Goal: Task Accomplishment & Management: Use online tool/utility

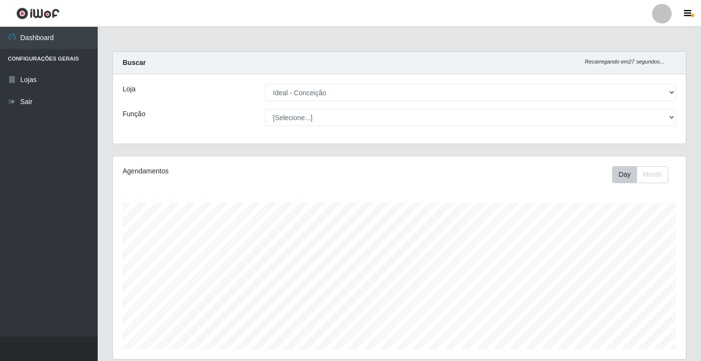
select select "231"
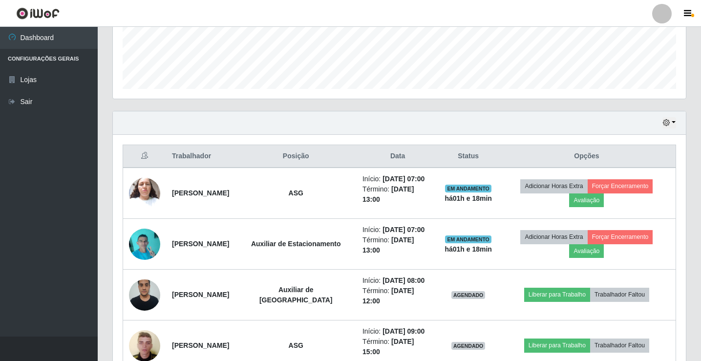
scroll to position [203, 573]
click at [38, 105] on link "Sair" at bounding box center [49, 102] width 98 height 22
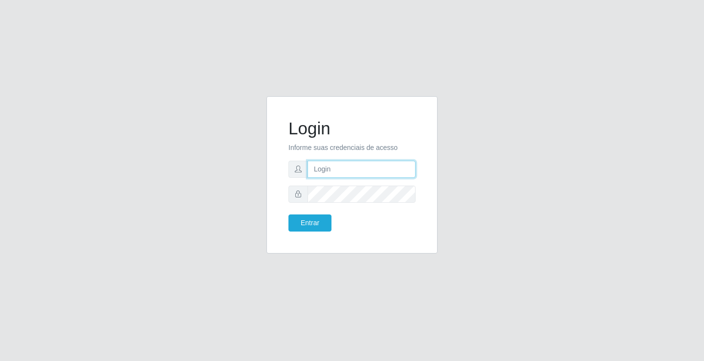
click at [368, 161] on input "text" at bounding box center [361, 169] width 108 height 17
type input "anacarla@ideal"
click at [296, 224] on button "Entrar" at bounding box center [309, 223] width 43 height 17
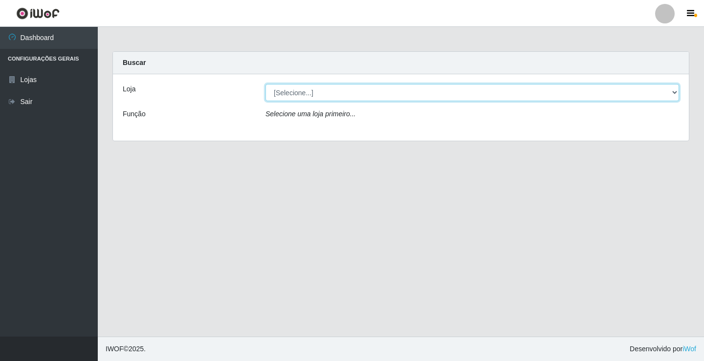
click at [675, 93] on select "[Selecione...] Ideal - Conceição" at bounding box center [471, 92] width 413 height 17
select select "231"
click at [265, 84] on select "[Selecione...] Ideal - Conceição" at bounding box center [471, 92] width 413 height 17
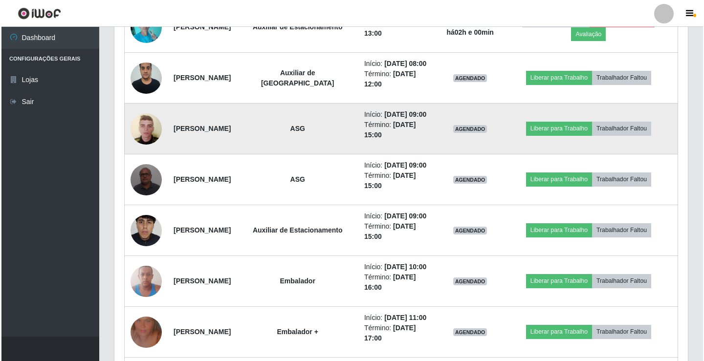
scroll to position [489, 0]
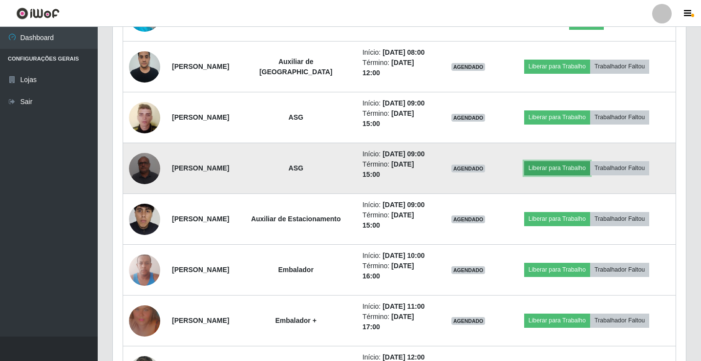
click at [566, 175] on button "Liberar para Trabalho" at bounding box center [557, 168] width 66 height 14
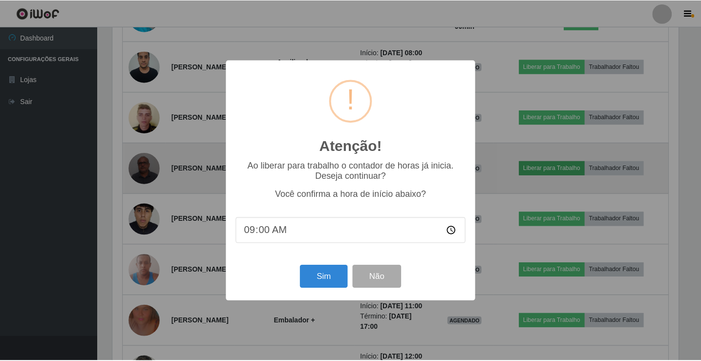
scroll to position [203, 568]
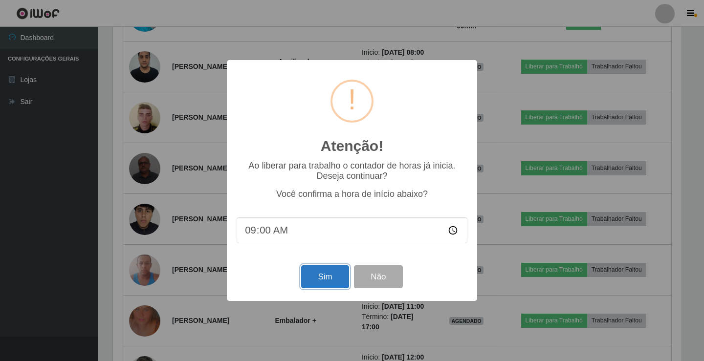
click at [309, 278] on button "Sim" at bounding box center [324, 276] width 47 height 23
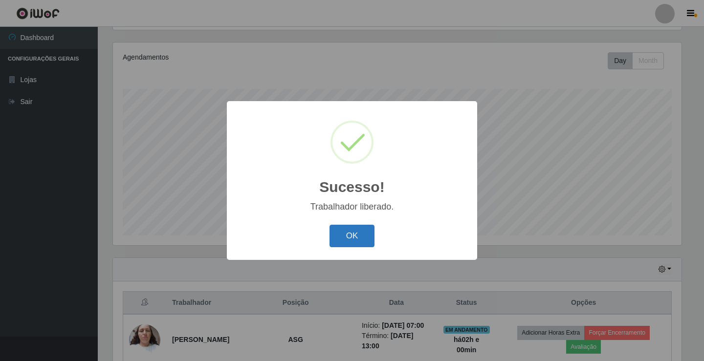
click at [342, 240] on button "OK" at bounding box center [351, 236] width 45 height 23
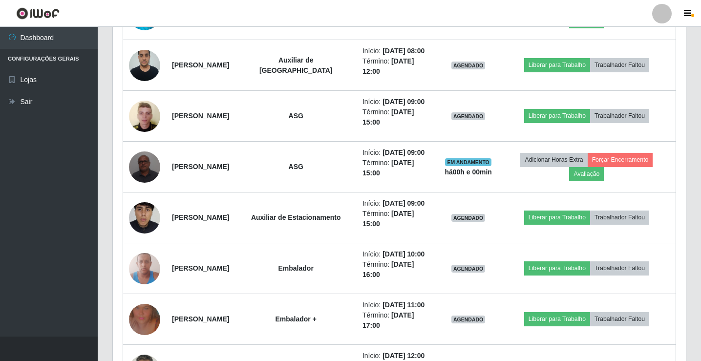
scroll to position [505, 0]
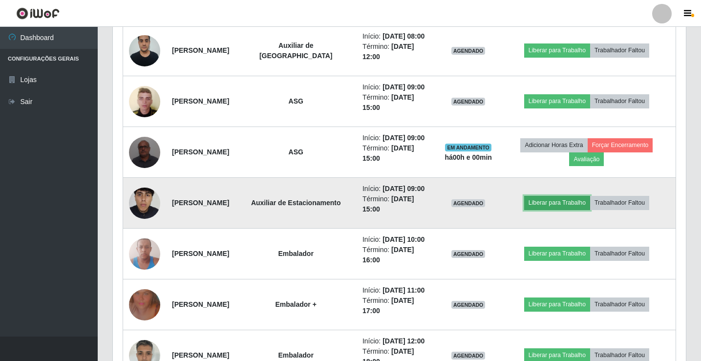
click at [551, 210] on button "Liberar para Trabalho" at bounding box center [557, 203] width 66 height 14
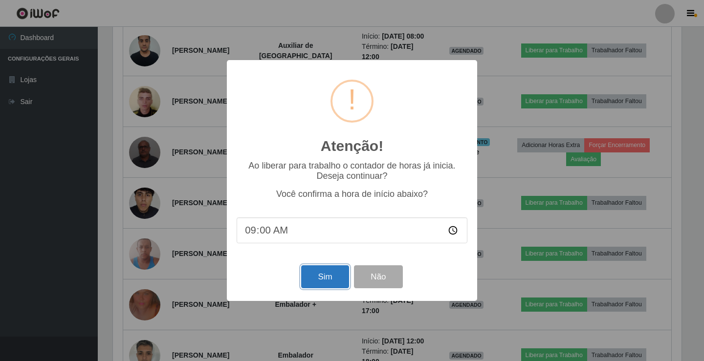
click at [304, 288] on button "Sim" at bounding box center [324, 276] width 47 height 23
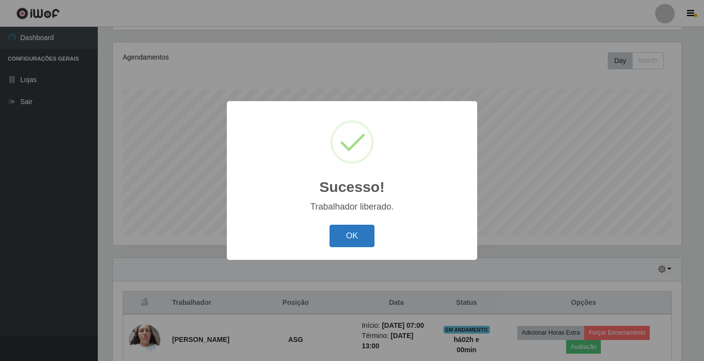
click at [338, 241] on button "OK" at bounding box center [351, 236] width 45 height 23
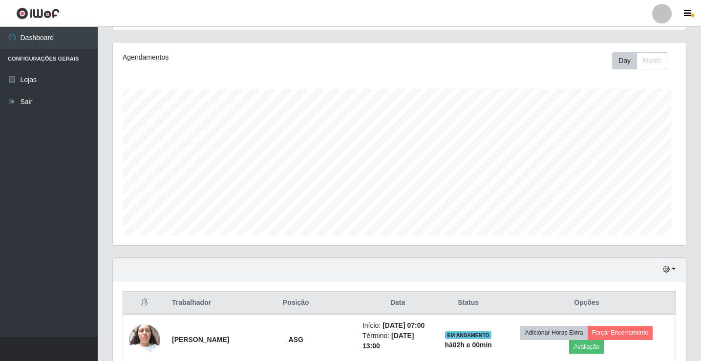
scroll to position [203, 573]
click at [38, 107] on link "Sair" at bounding box center [49, 102] width 98 height 22
